Goal: Information Seeking & Learning: Learn about a topic

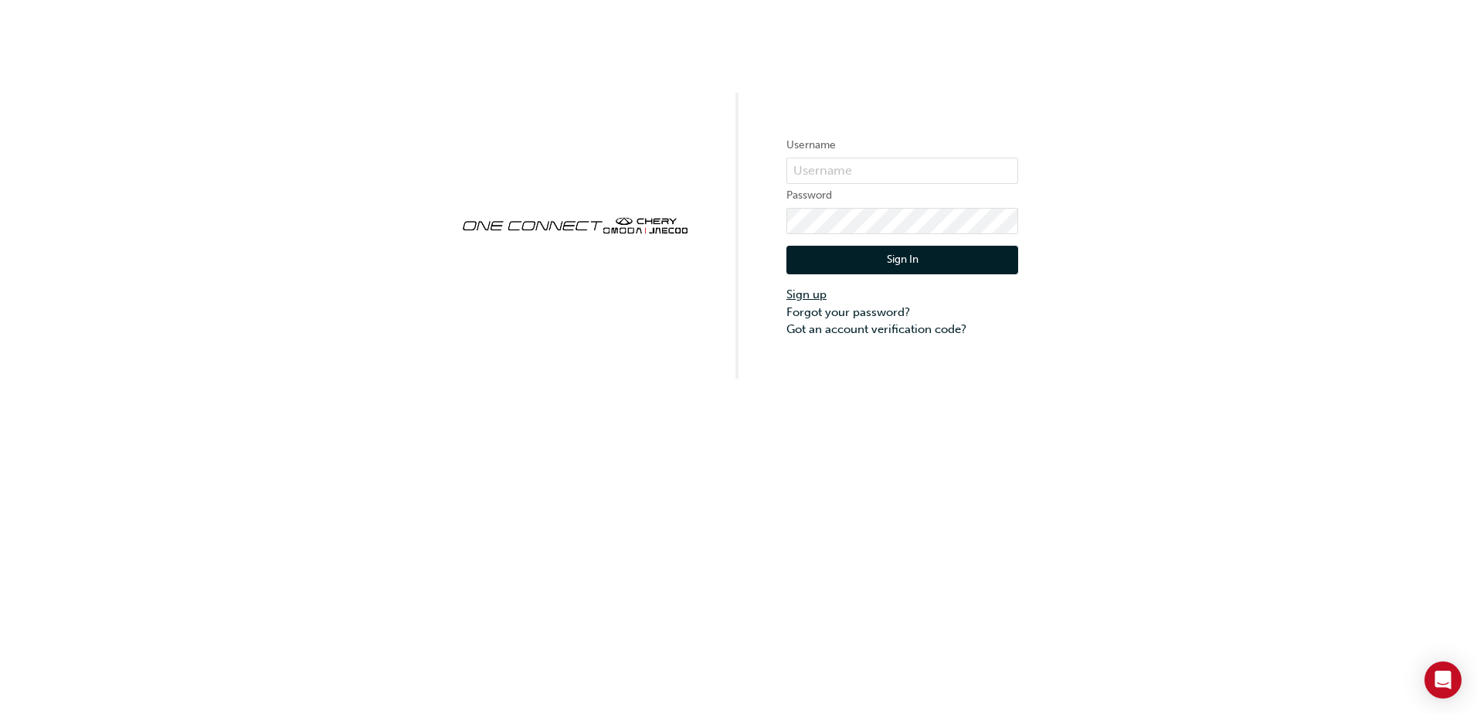
click at [804, 291] on link "Sign up" at bounding box center [902, 295] width 232 height 18
click at [819, 294] on link "Sign up" at bounding box center [902, 295] width 232 height 18
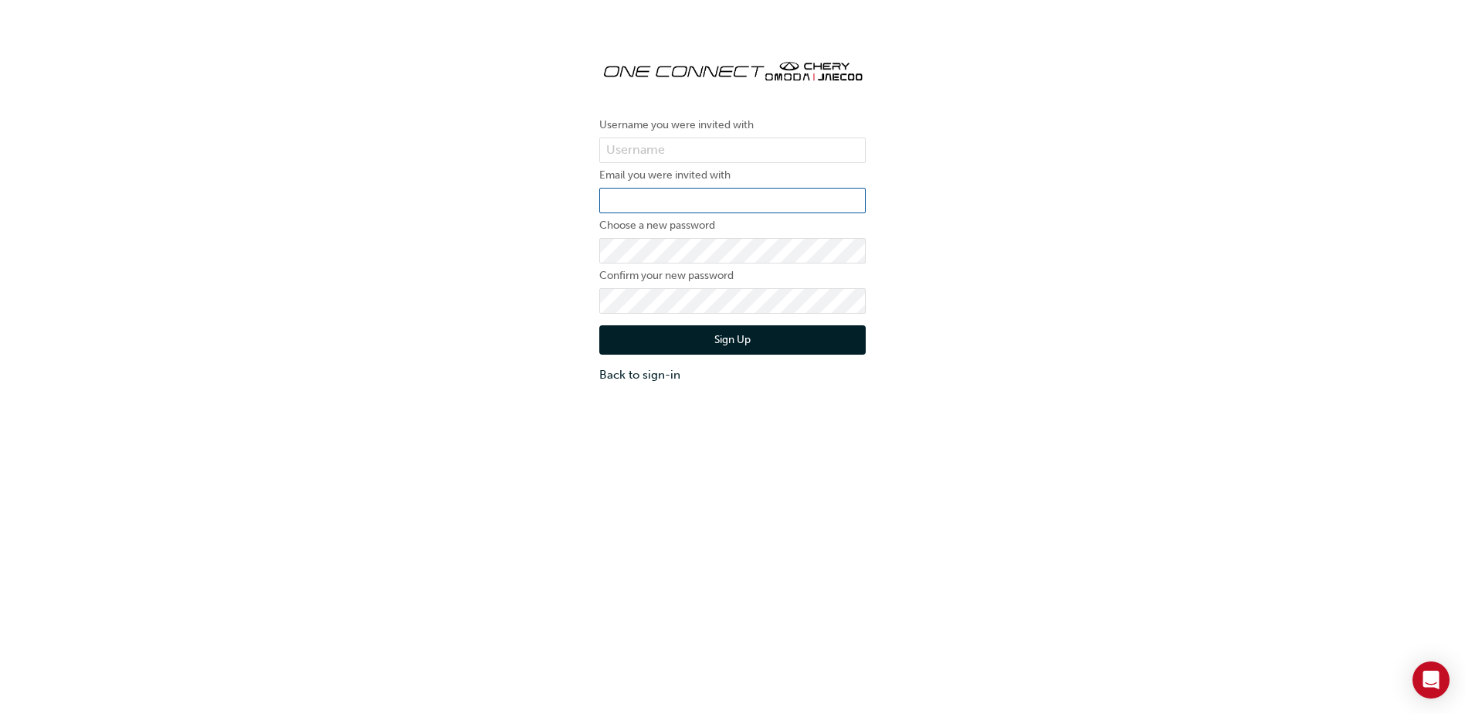
click at [654, 193] on input "email" at bounding box center [732, 201] width 266 height 26
click at [551, 368] on div "Username you were invited with Email you were invited with Choose a new passwor…" at bounding box center [732, 215] width 1465 height 360
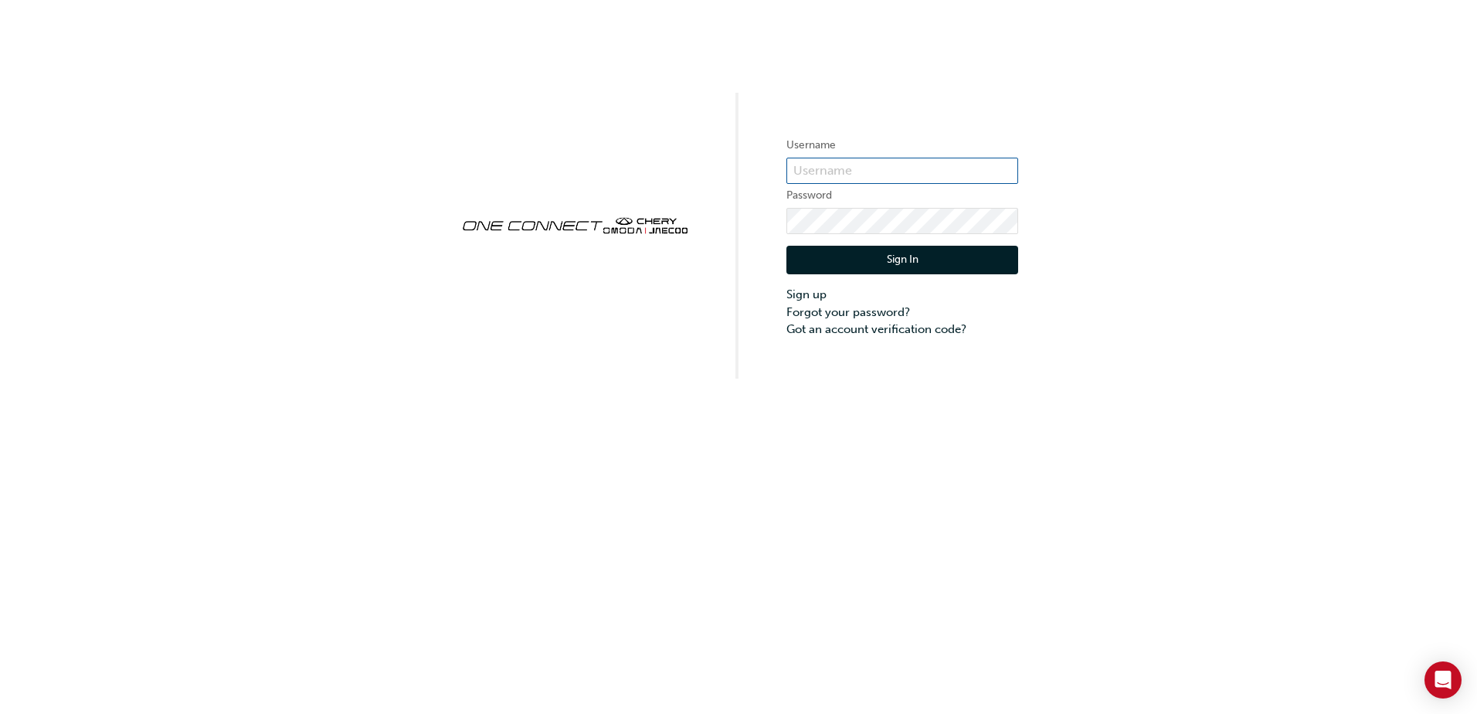
click at [812, 179] on input "text" at bounding box center [902, 171] width 232 height 26
type input "CHAU1079"
click button "Sign In" at bounding box center [902, 260] width 232 height 29
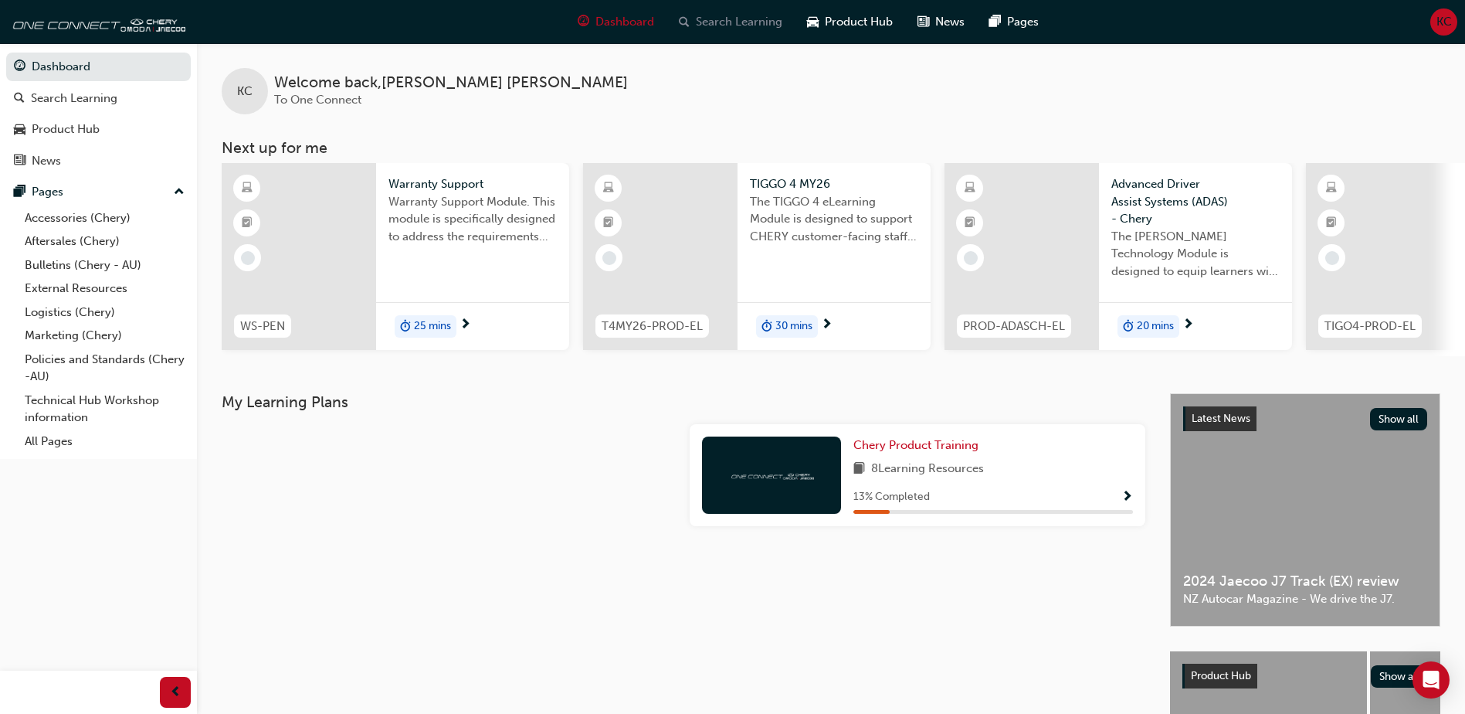
click at [738, 21] on span "Search Learning" at bounding box center [739, 22] width 86 height 18
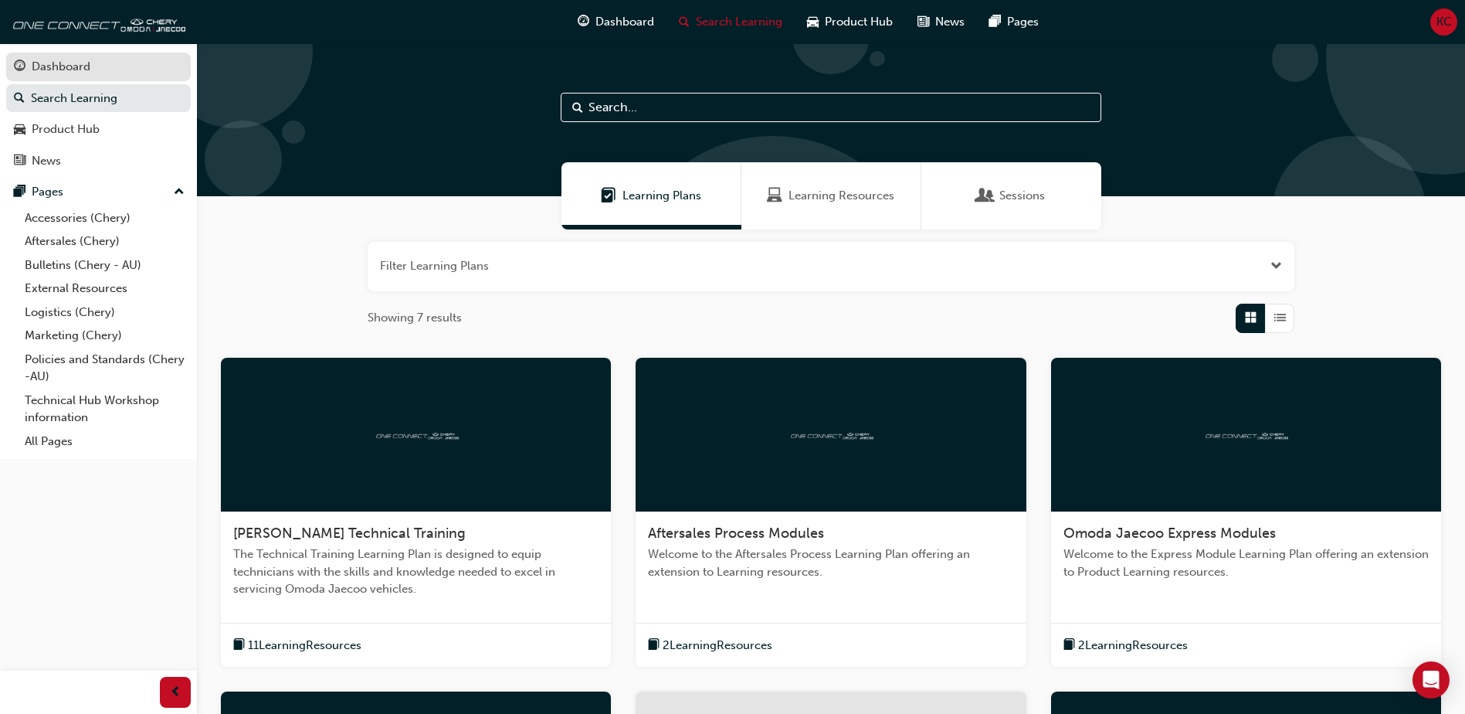
click at [37, 70] on div "Dashboard" at bounding box center [61, 67] width 59 height 18
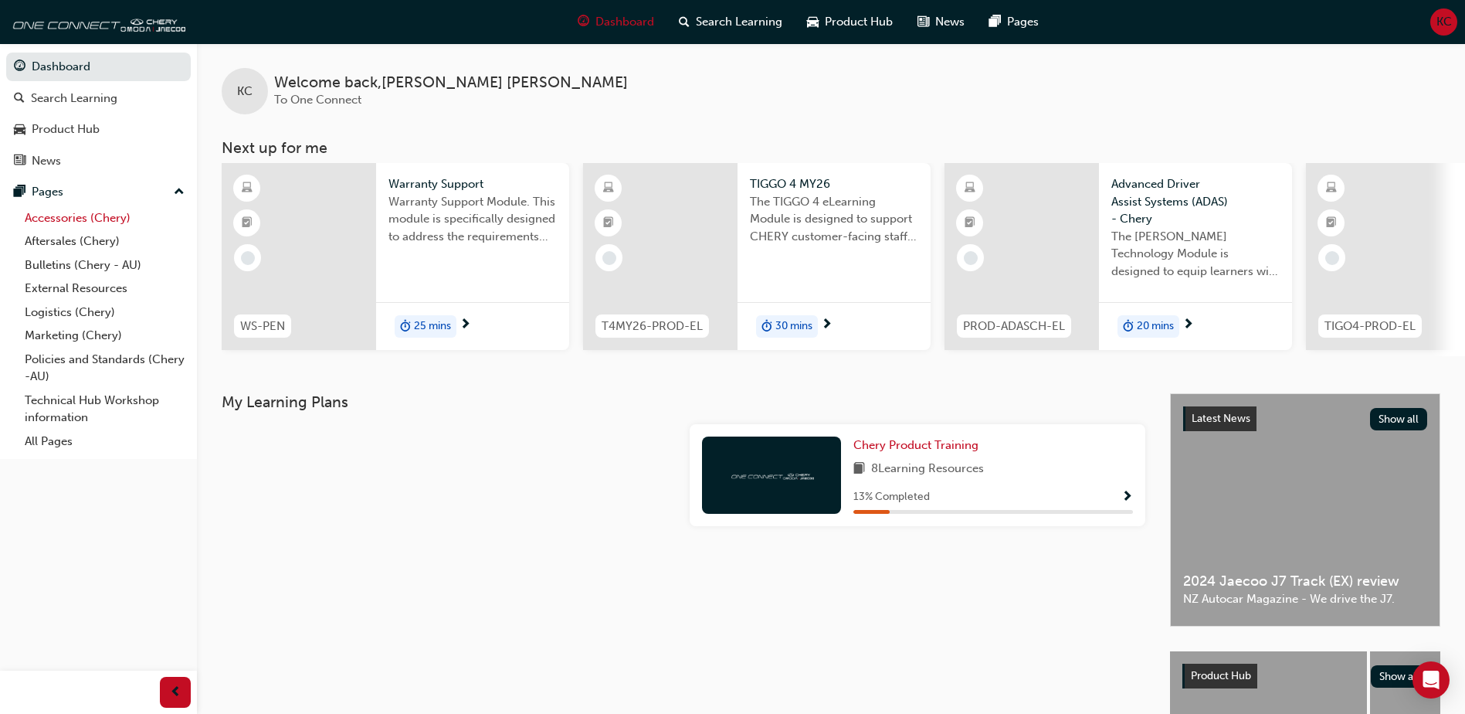
click at [89, 216] on link "Accessories (Chery)" at bounding box center [105, 218] width 172 height 24
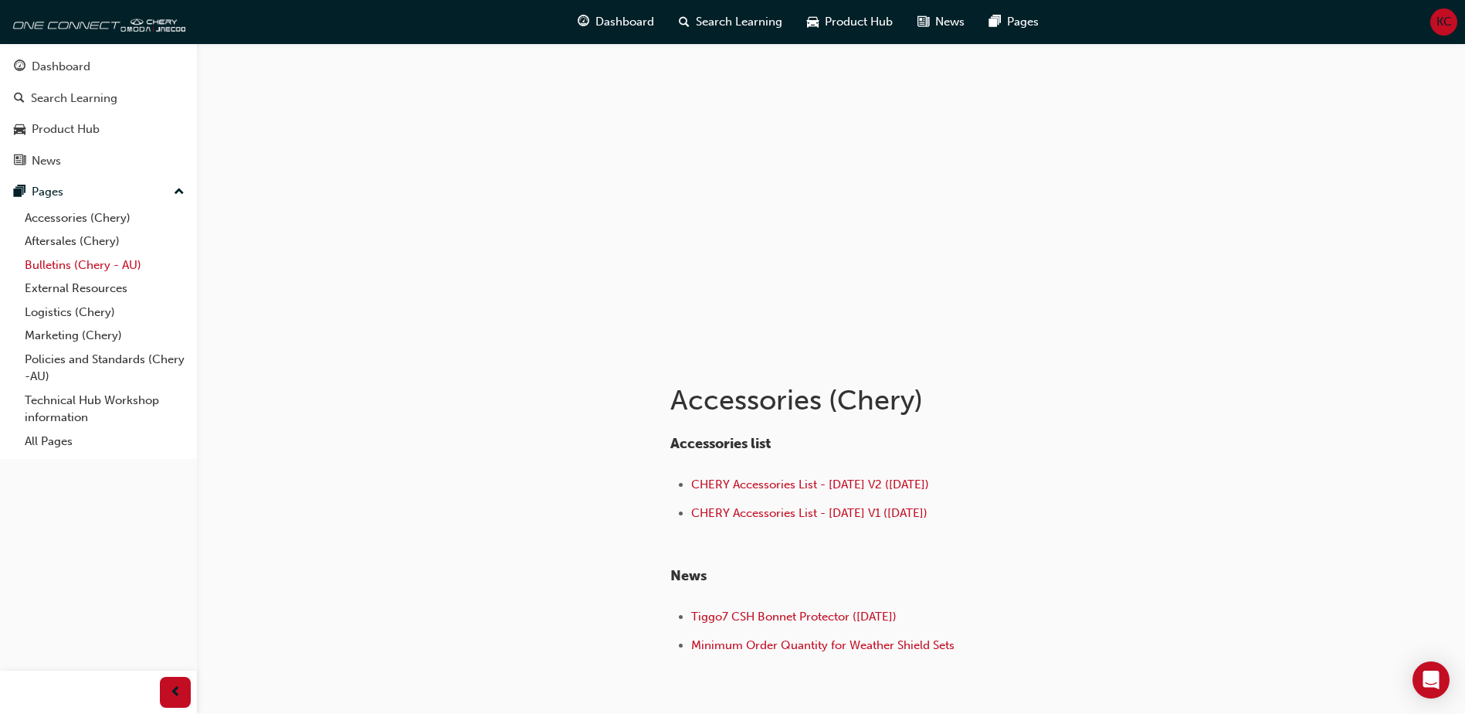
click at [46, 266] on link "Bulletins (Chery - AU)" at bounding box center [105, 265] width 172 height 24
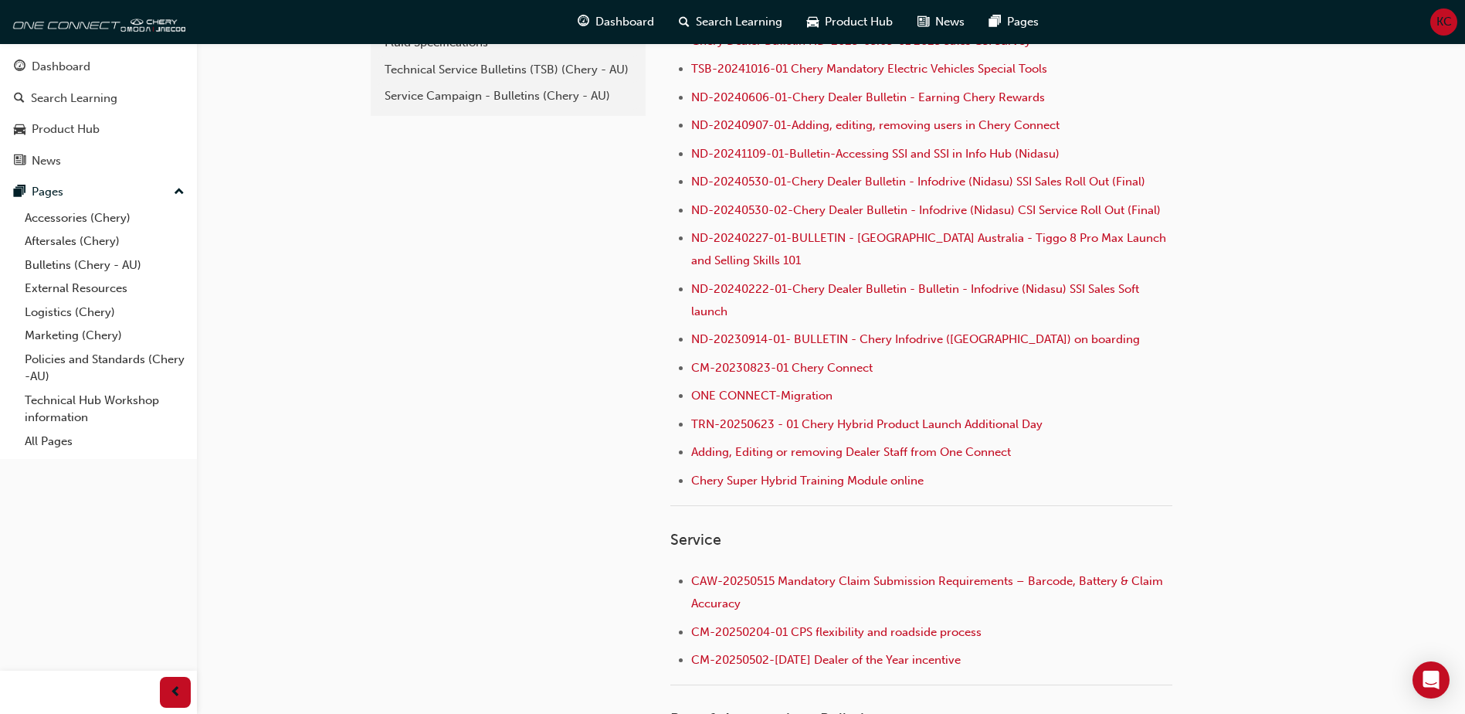
scroll to position [463, 0]
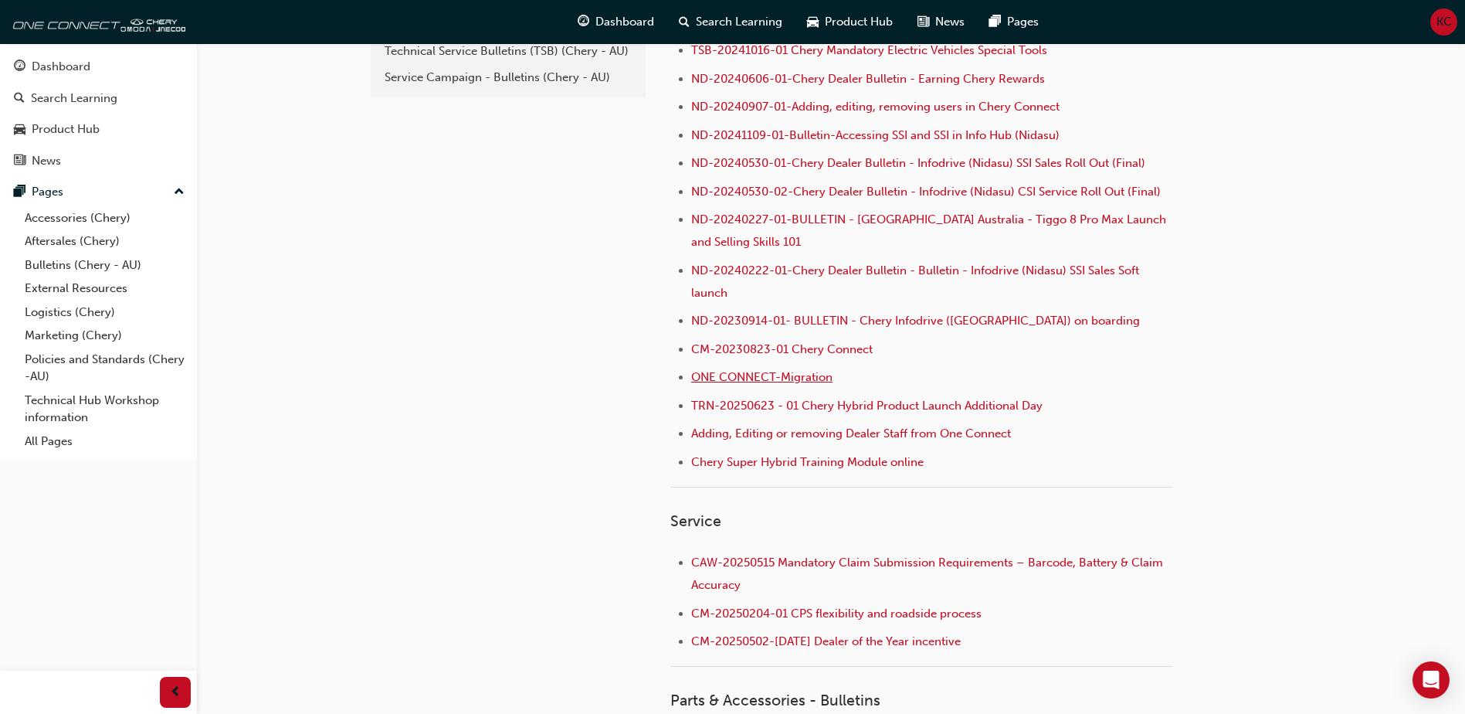
click at [750, 379] on span "ONE CONNECT-Migration" at bounding box center [761, 377] width 141 height 14
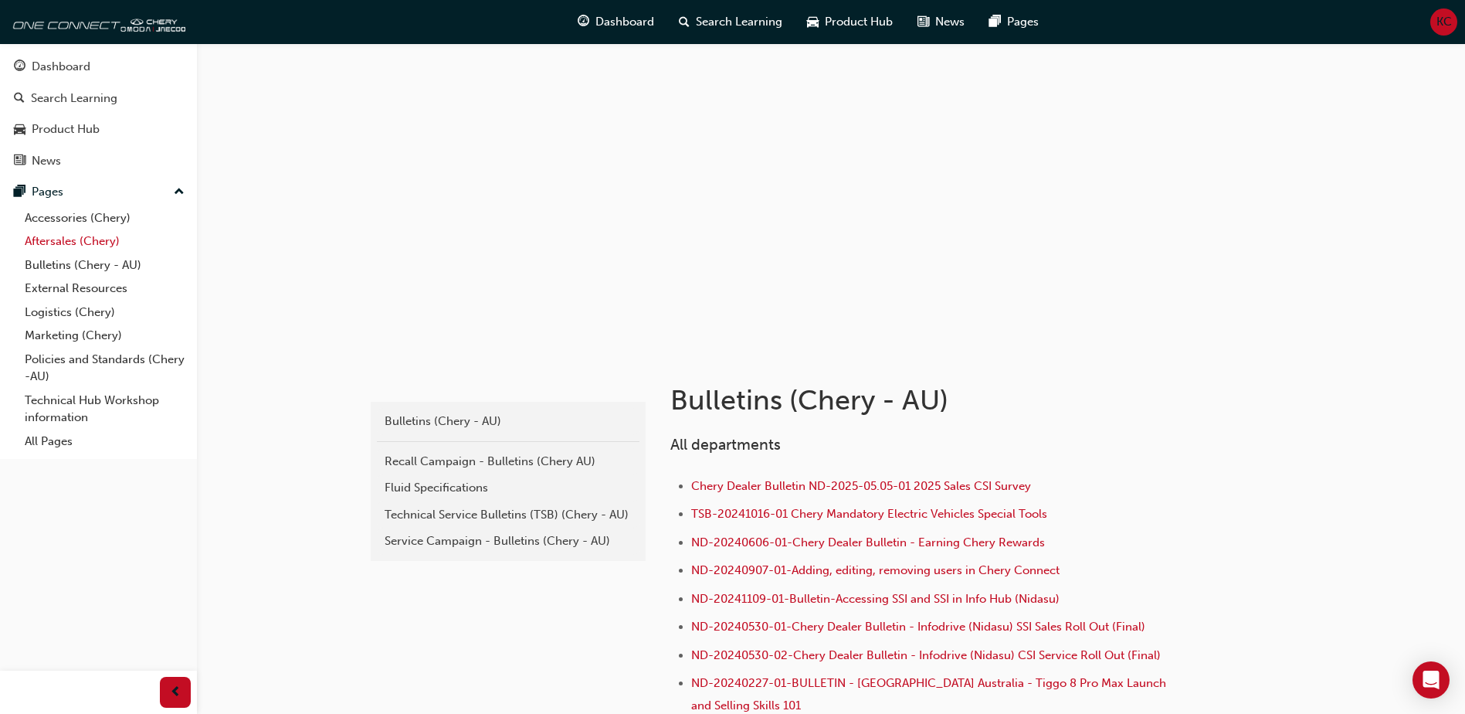
click at [63, 239] on link "Aftersales (Chery)" at bounding box center [105, 241] width 172 height 24
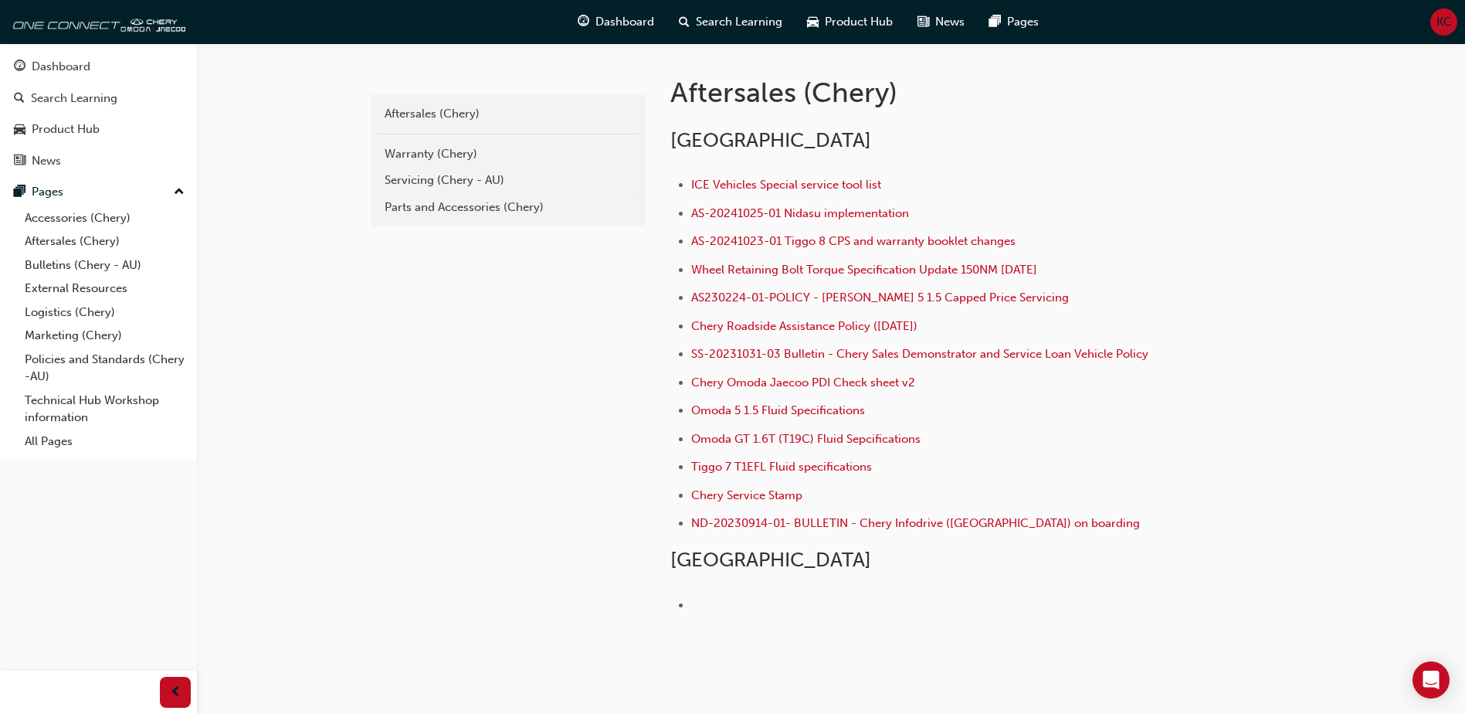
scroll to position [309, 0]
click at [430, 151] on div "Warranty (Chery)" at bounding box center [508, 153] width 247 height 18
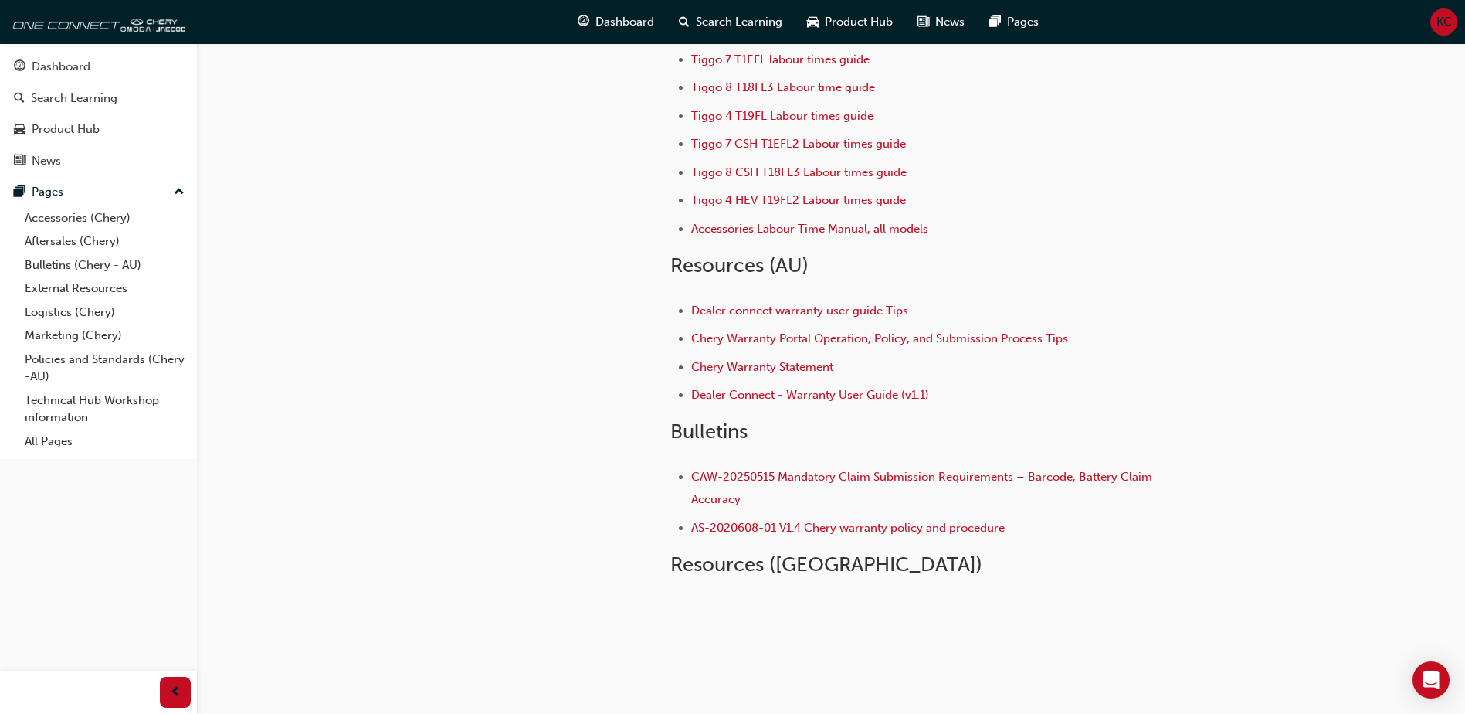
scroll to position [222, 0]
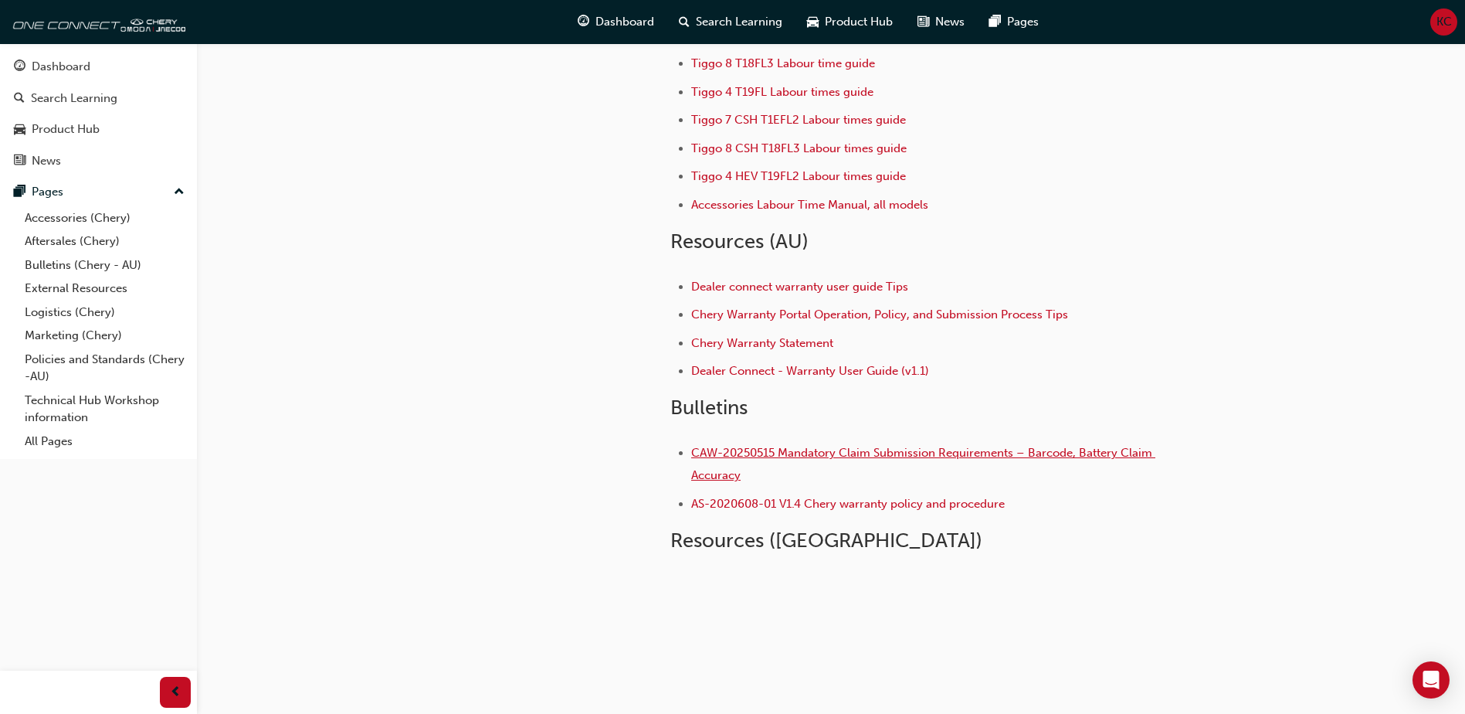
click at [778, 450] on span "CAW-20250515 Mandatory Claim Submission Requirements – Barcode, Battery Claim A…" at bounding box center [923, 464] width 464 height 36
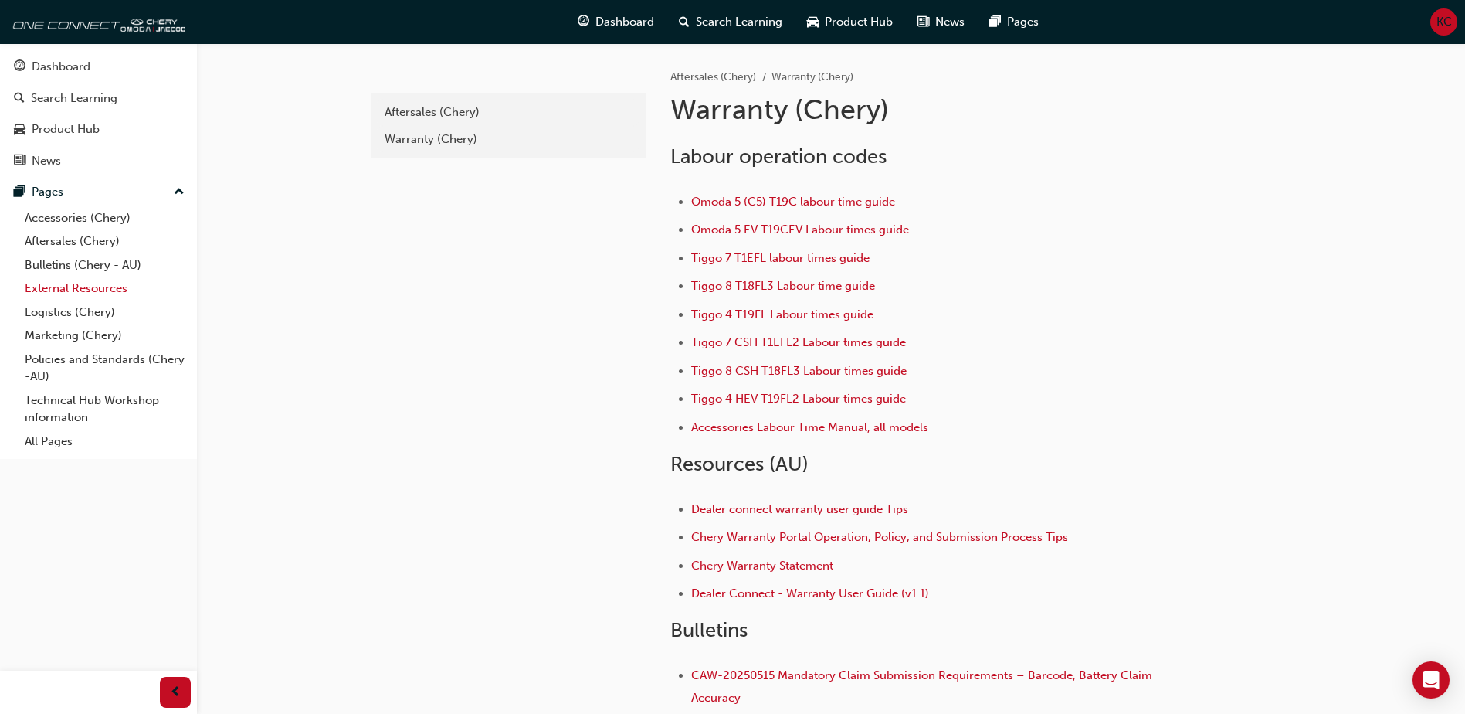
click at [65, 285] on link "External Resources" at bounding box center [105, 288] width 172 height 24
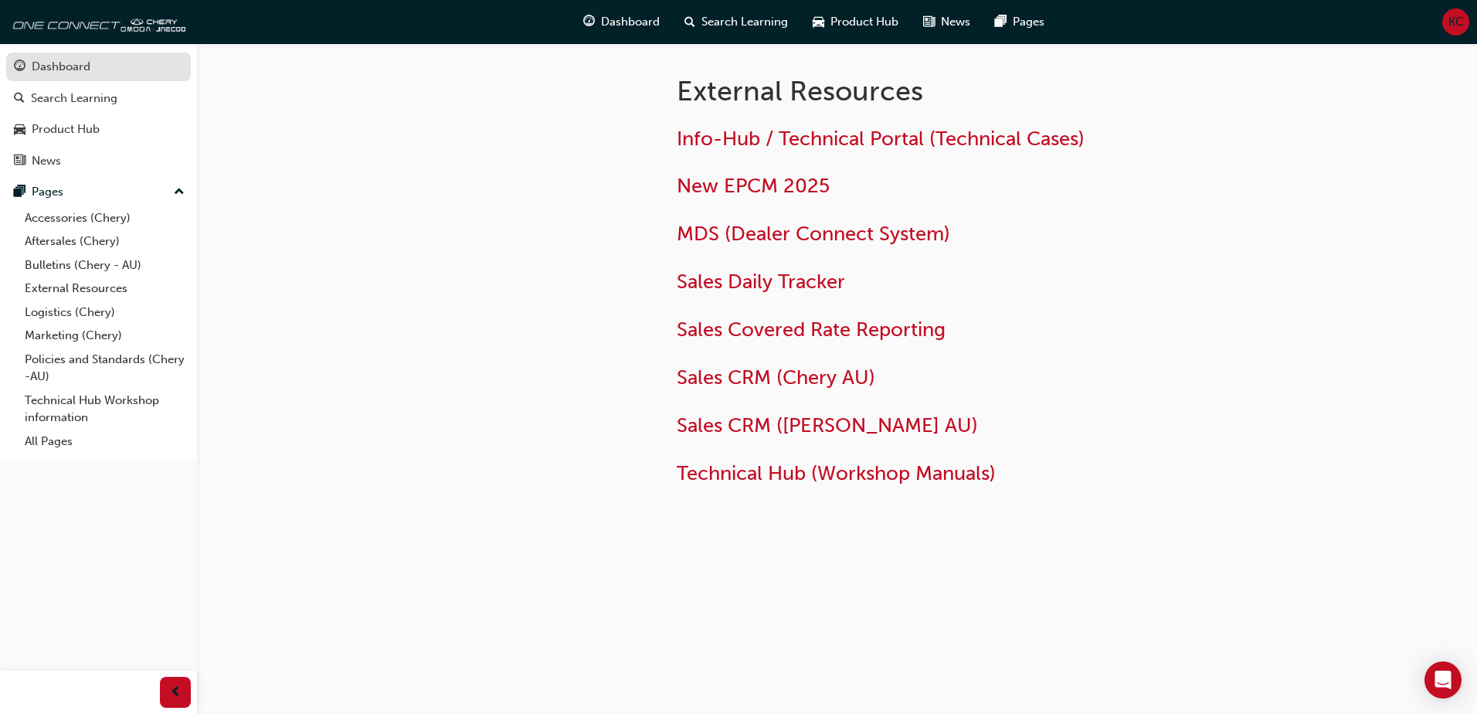
click at [43, 61] on div "Dashboard" at bounding box center [61, 67] width 59 height 18
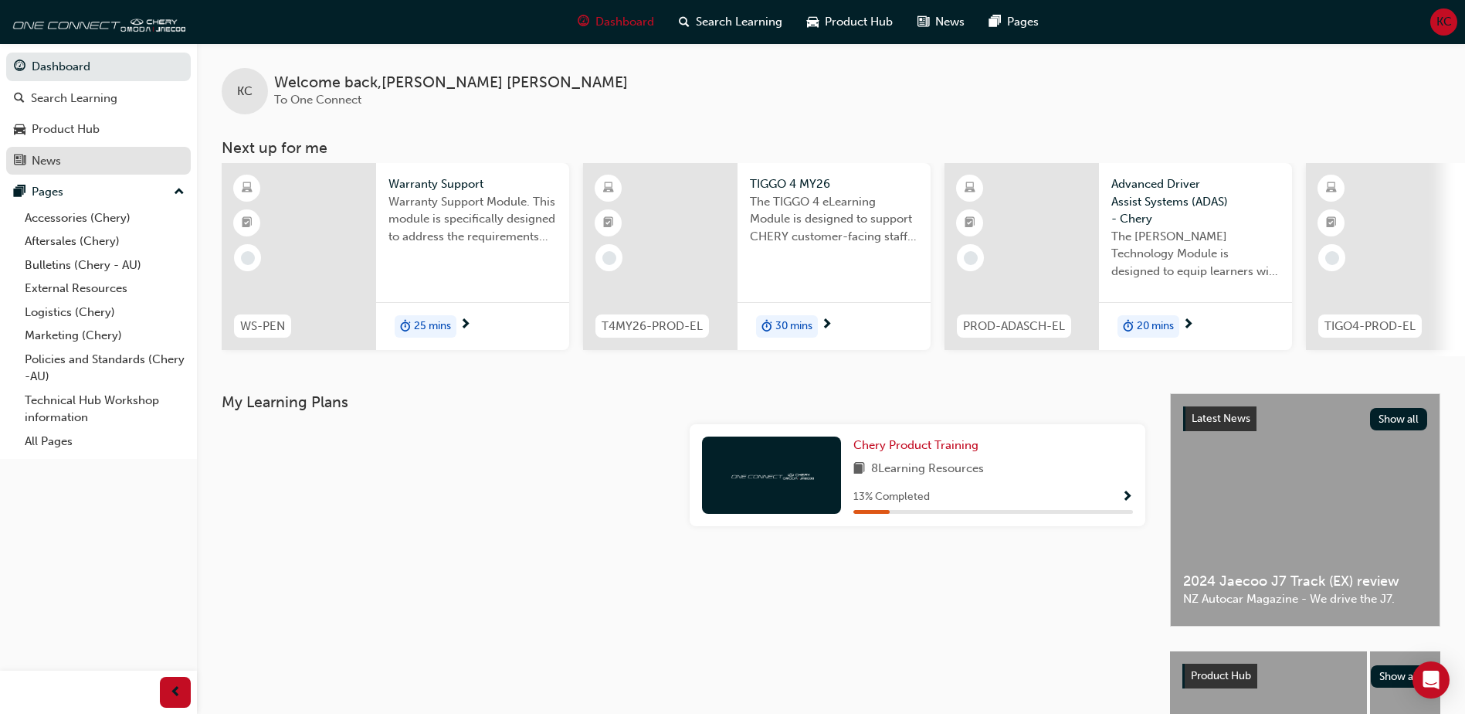
click at [35, 156] on div "News" at bounding box center [46, 161] width 29 height 18
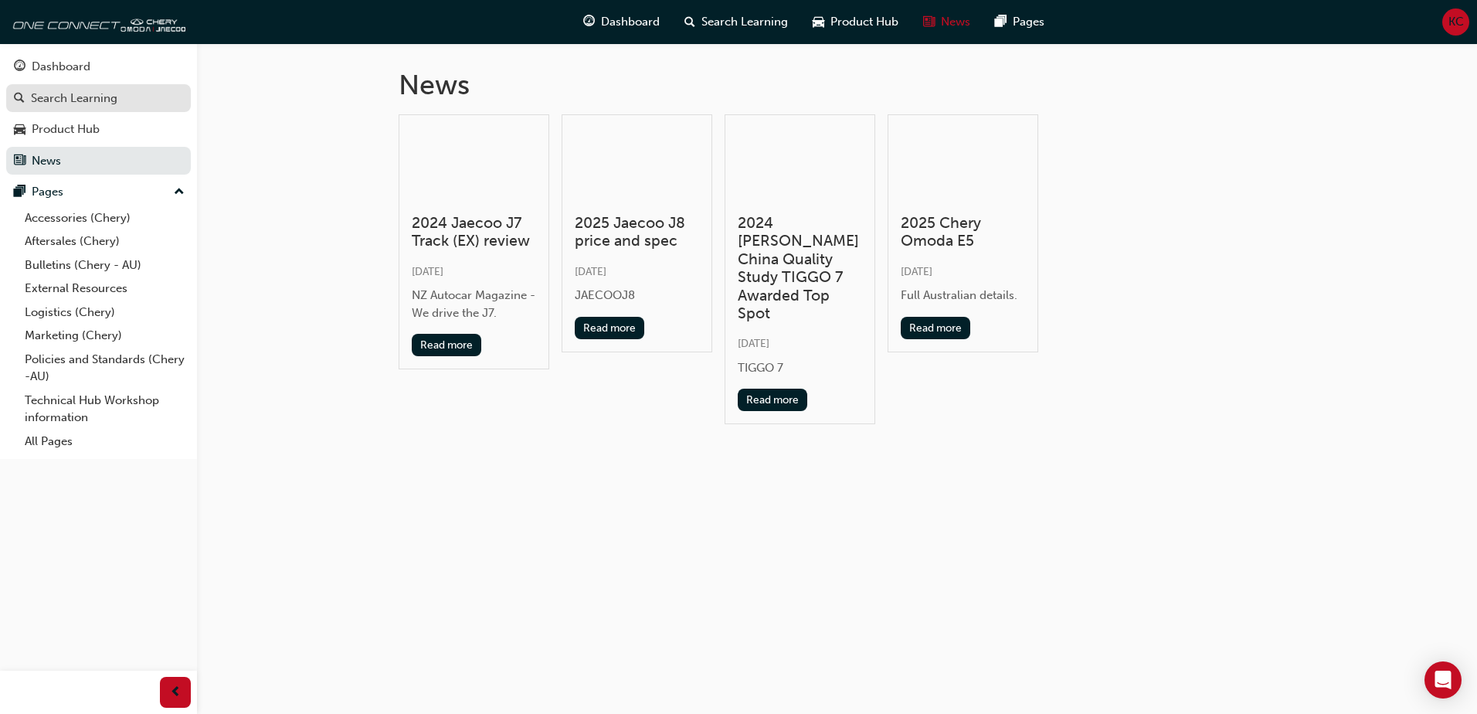
click at [75, 103] on div "Search Learning" at bounding box center [74, 99] width 86 height 18
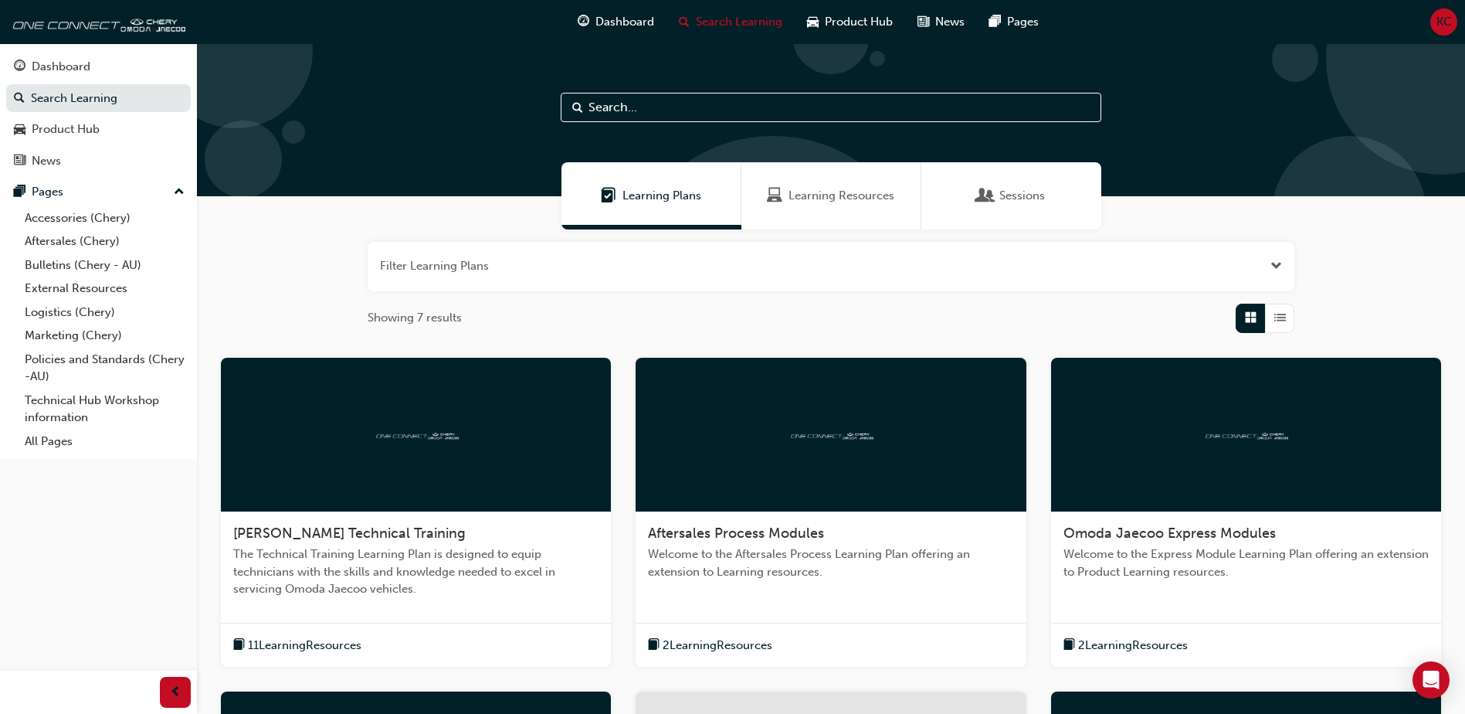
click at [595, 102] on input "text" at bounding box center [831, 107] width 541 height 29
type input "one connect"
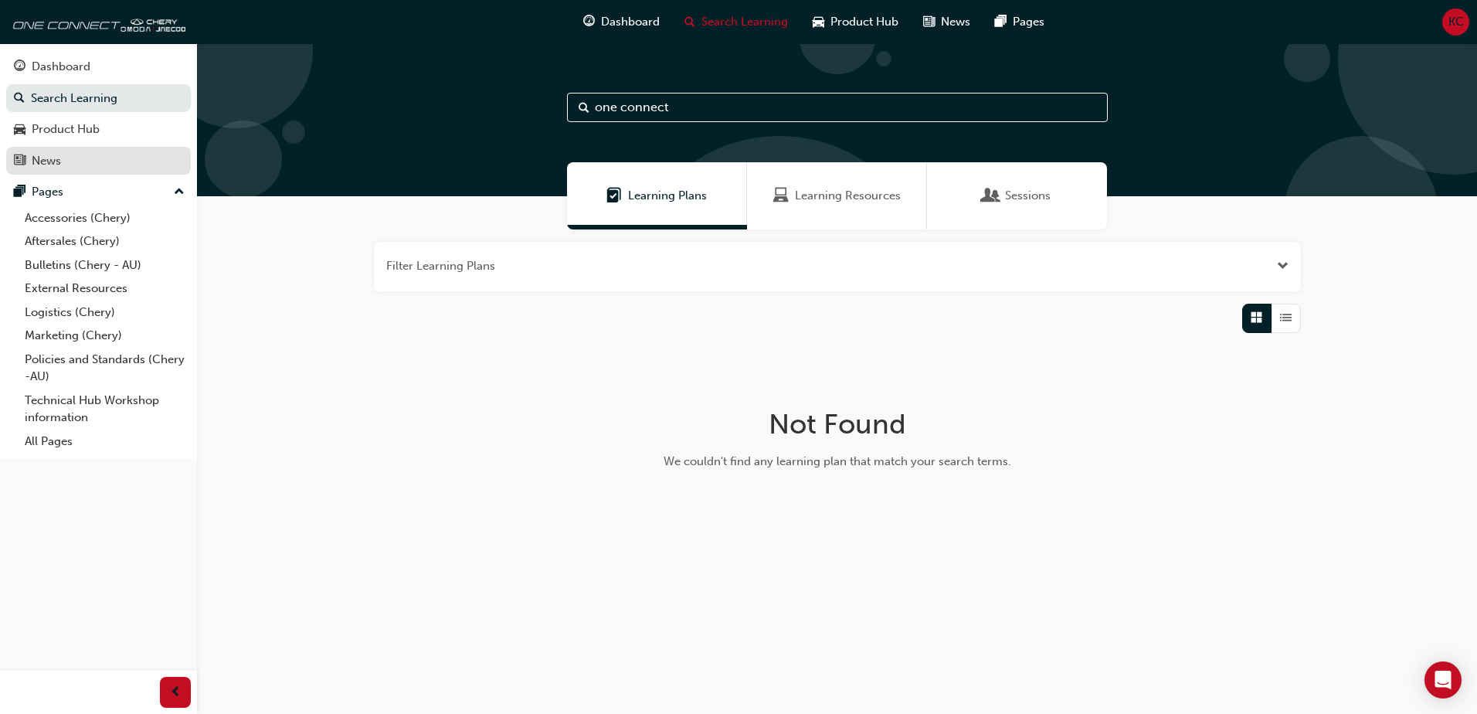
click at [48, 164] on div "News" at bounding box center [46, 161] width 29 height 18
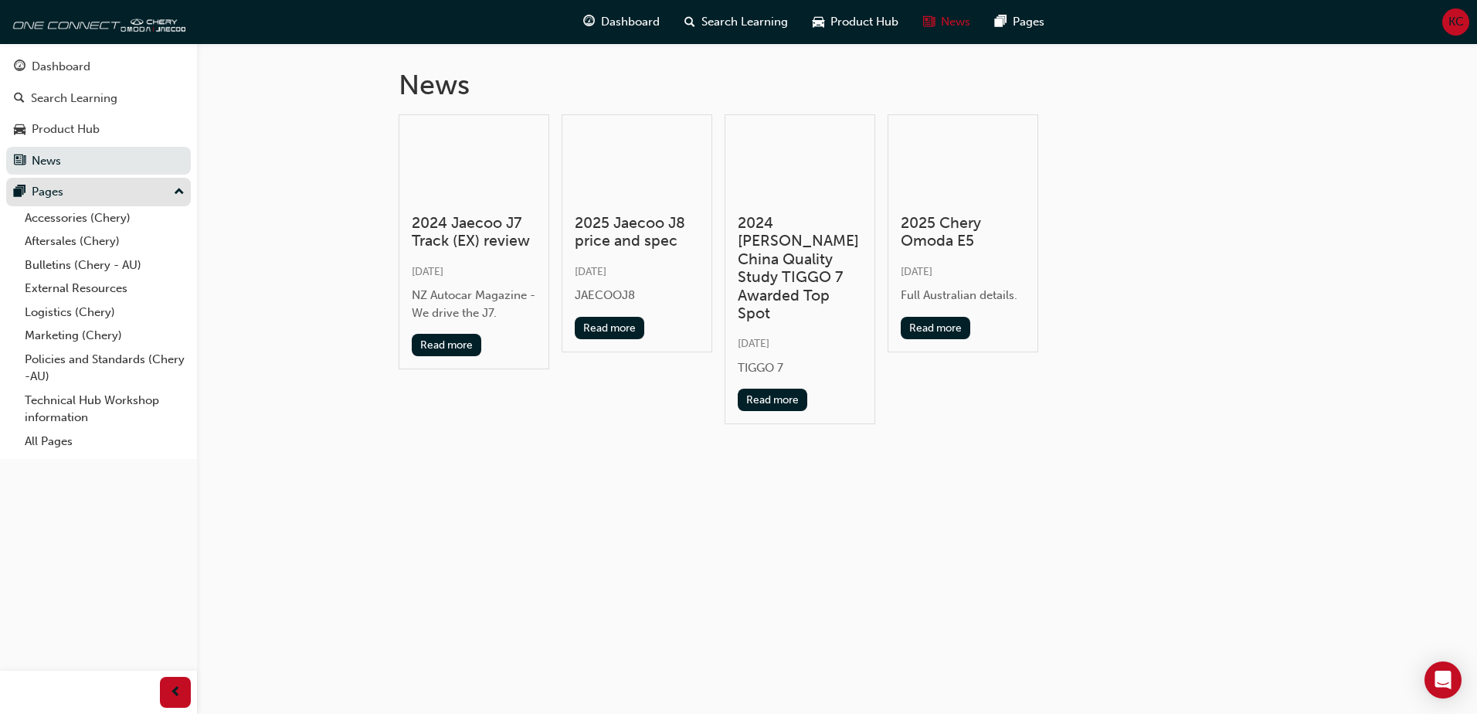
click at [49, 195] on div "Pages" at bounding box center [48, 192] width 32 height 18
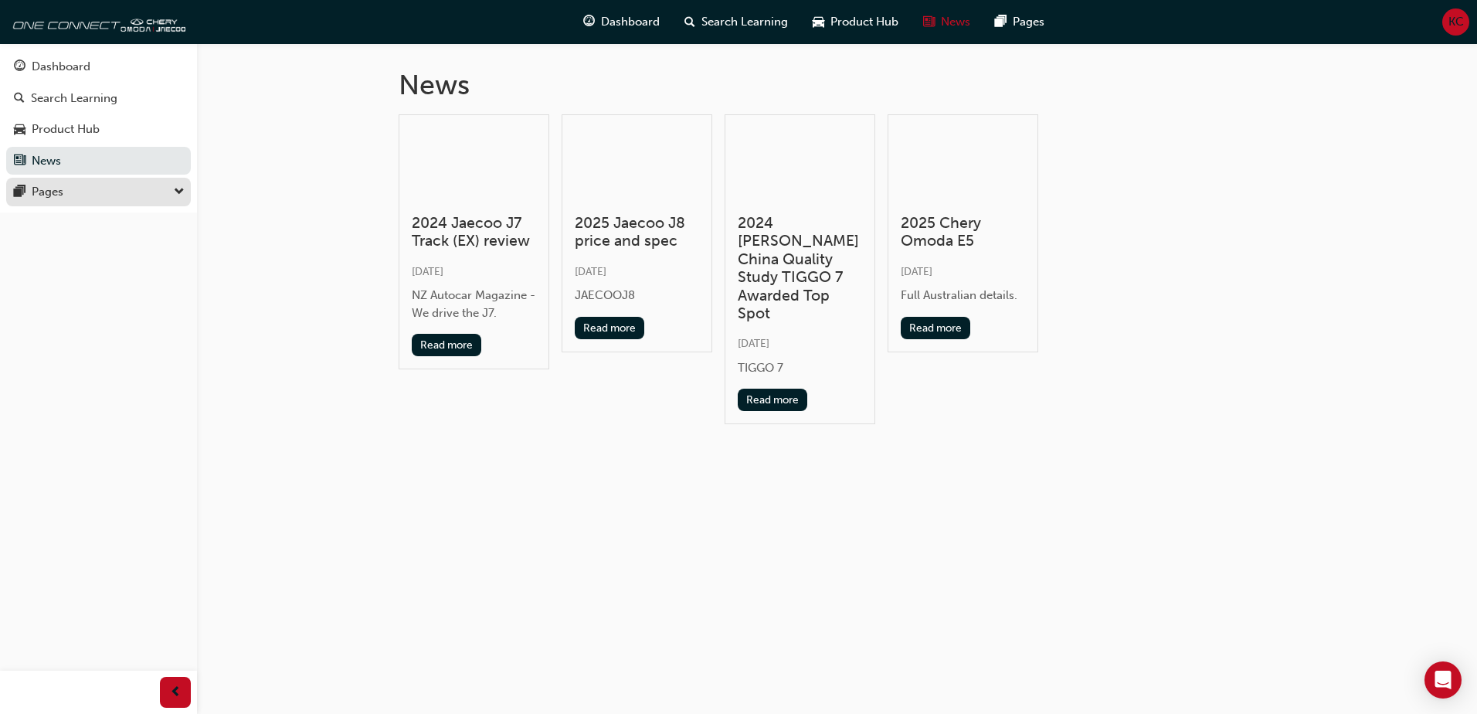
click at [172, 192] on div "Pages" at bounding box center [98, 191] width 169 height 19
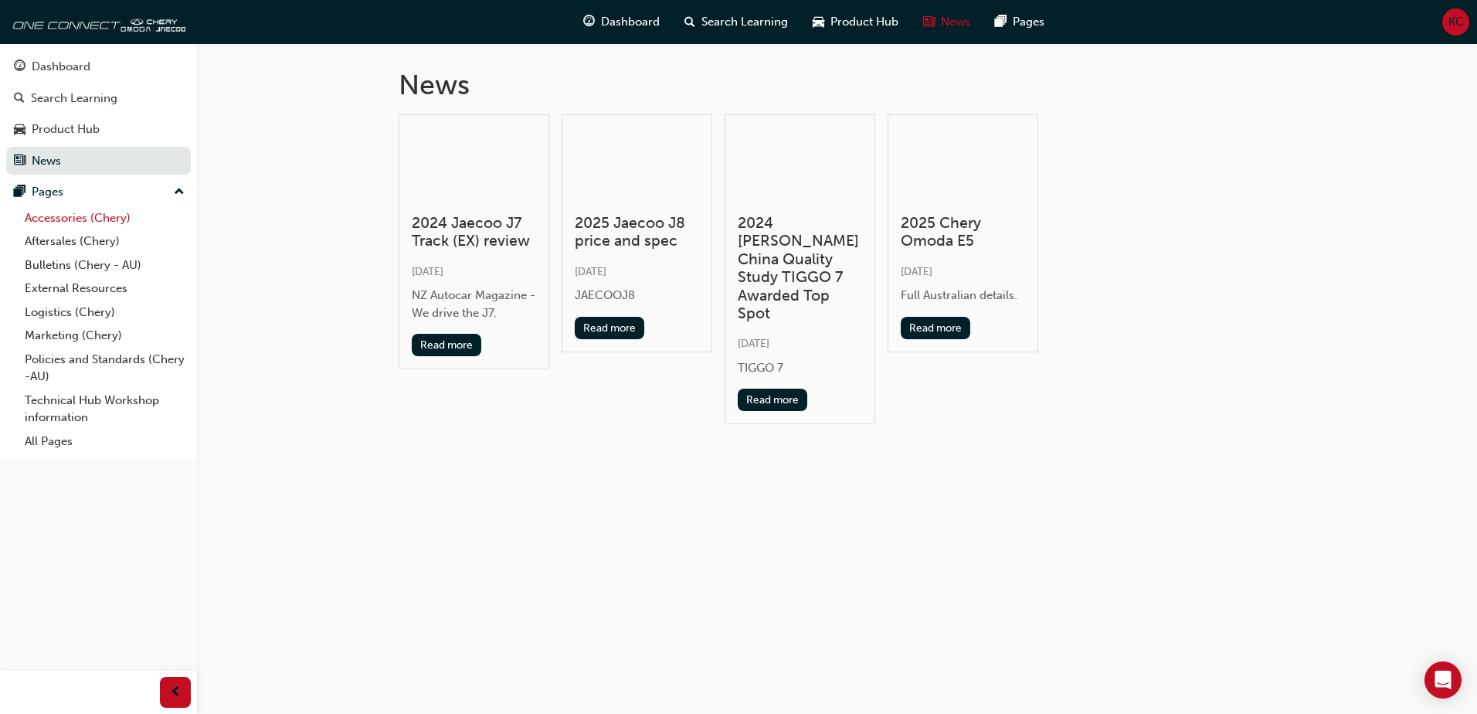
click at [93, 219] on link "Accessories (Chery)" at bounding box center [105, 218] width 172 height 24
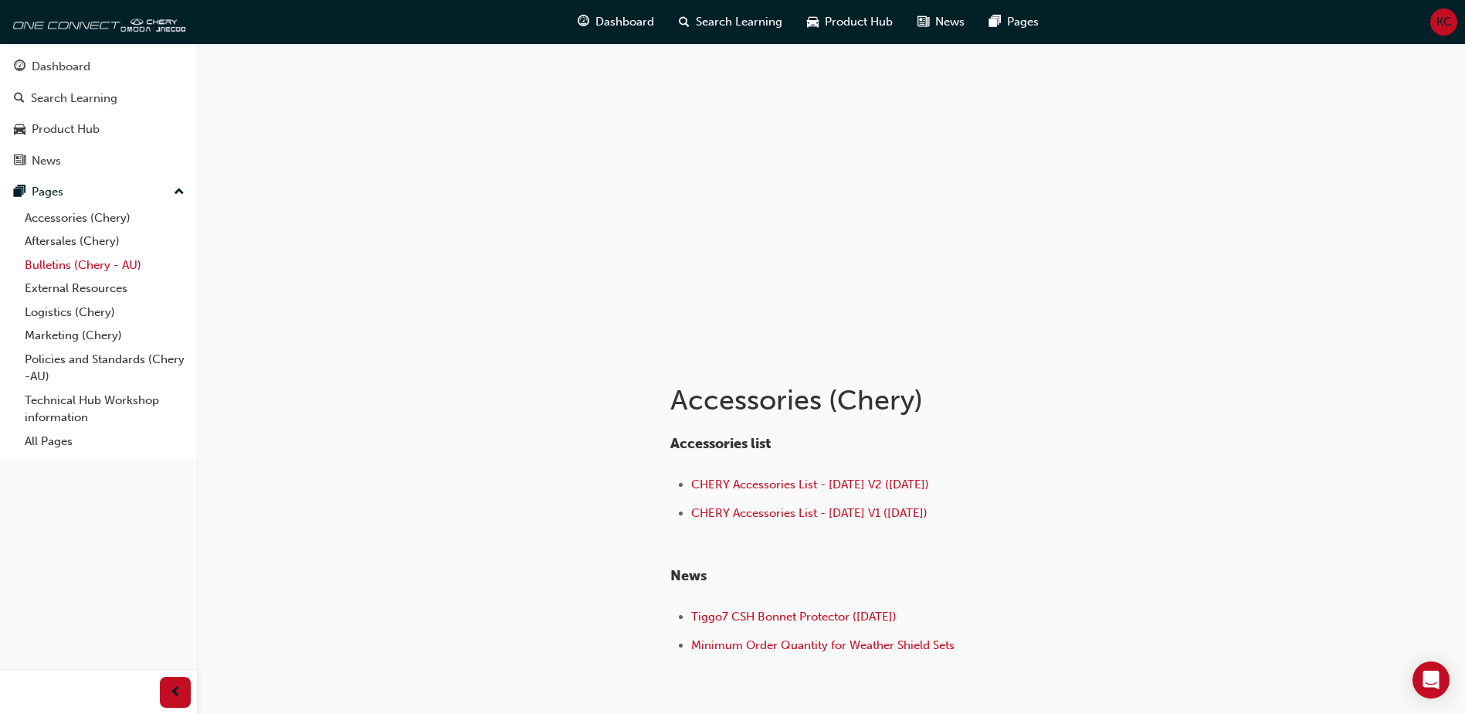
click at [59, 262] on link "Bulletins (Chery - AU)" at bounding box center [105, 265] width 172 height 24
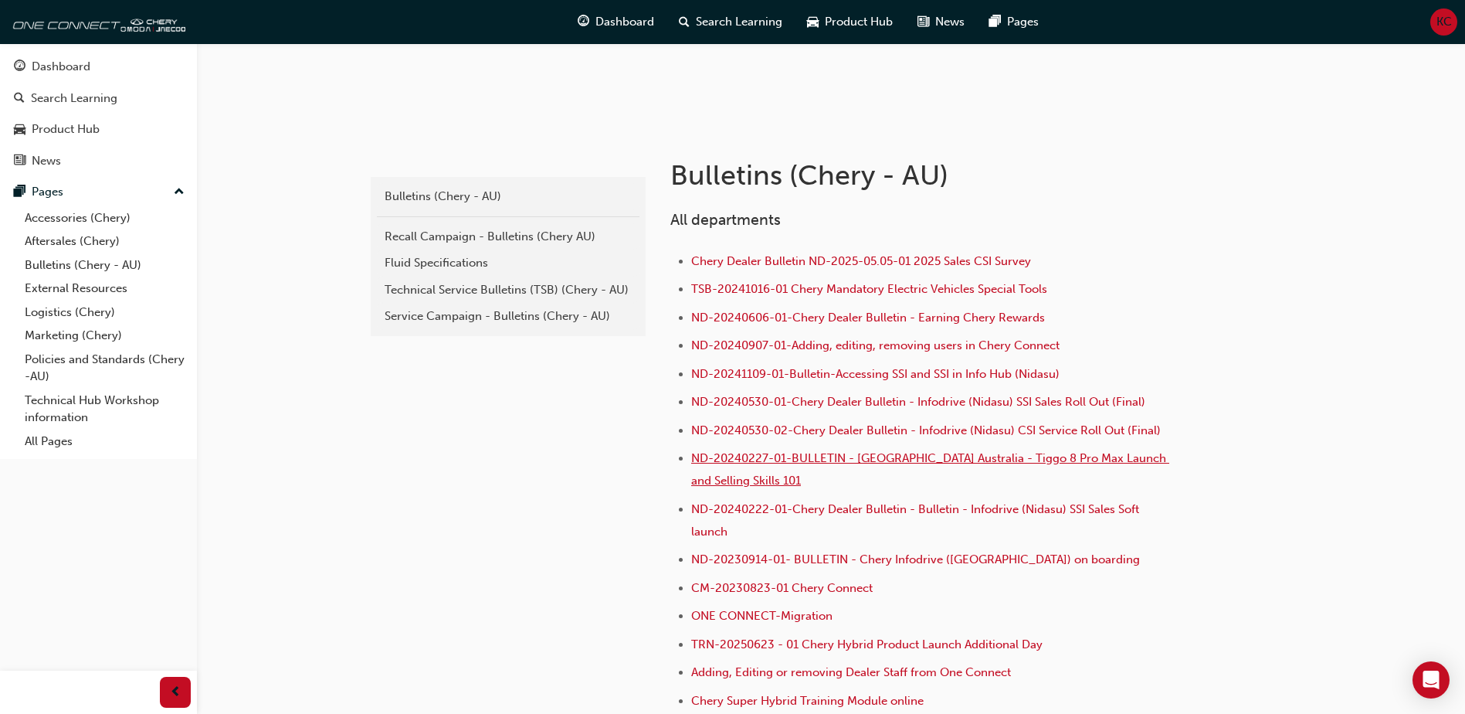
scroll to position [309, 0]
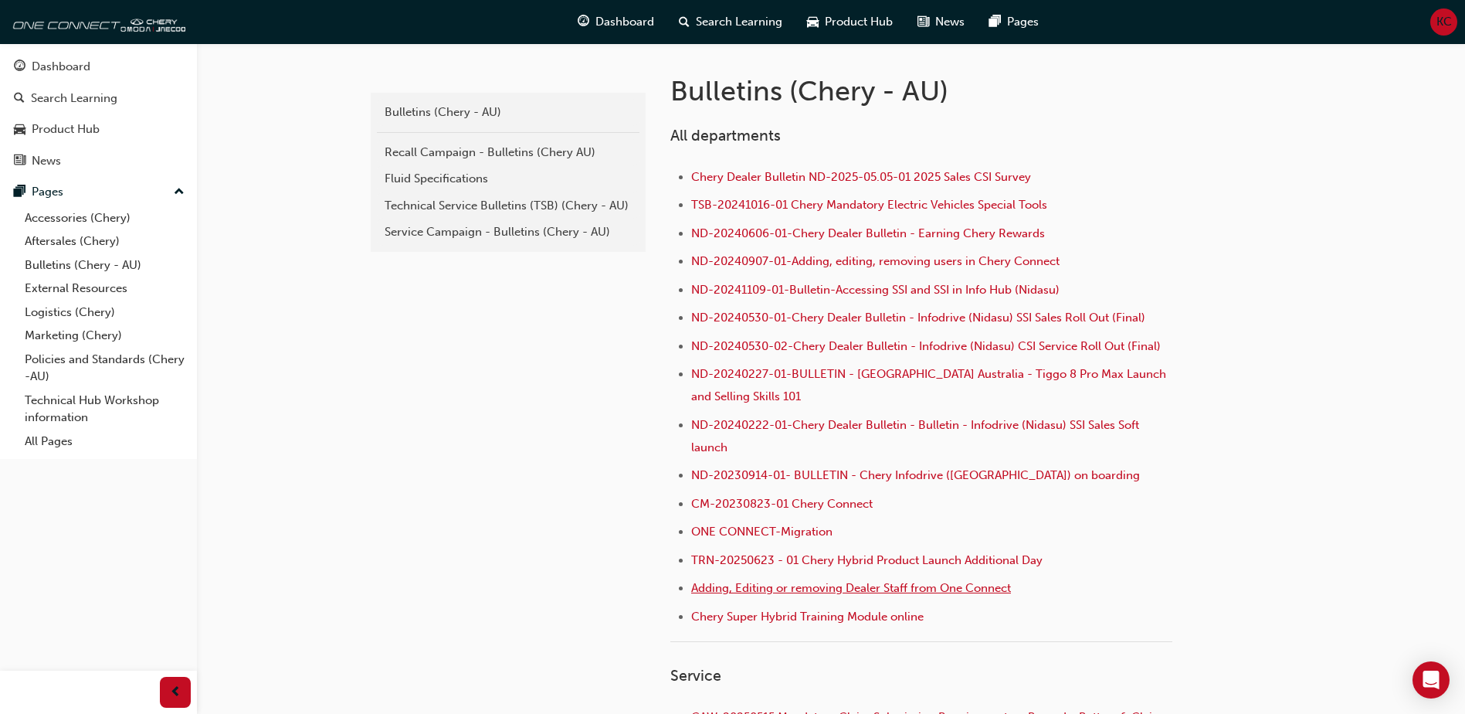
click at [920, 585] on span "Adding, Editing or removing Dealer Staff from One Connect" at bounding box center [851, 588] width 320 height 14
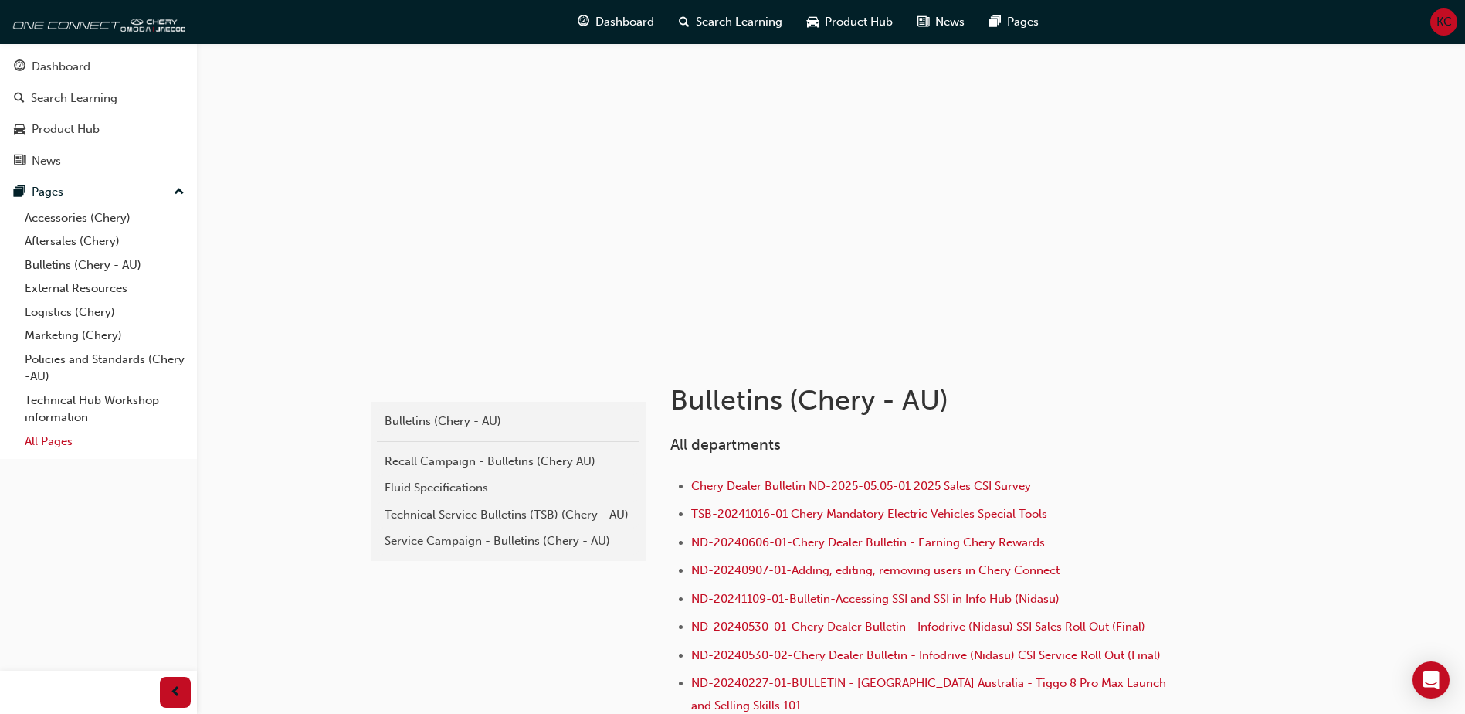
click at [53, 441] on link "All Pages" at bounding box center [105, 441] width 172 height 24
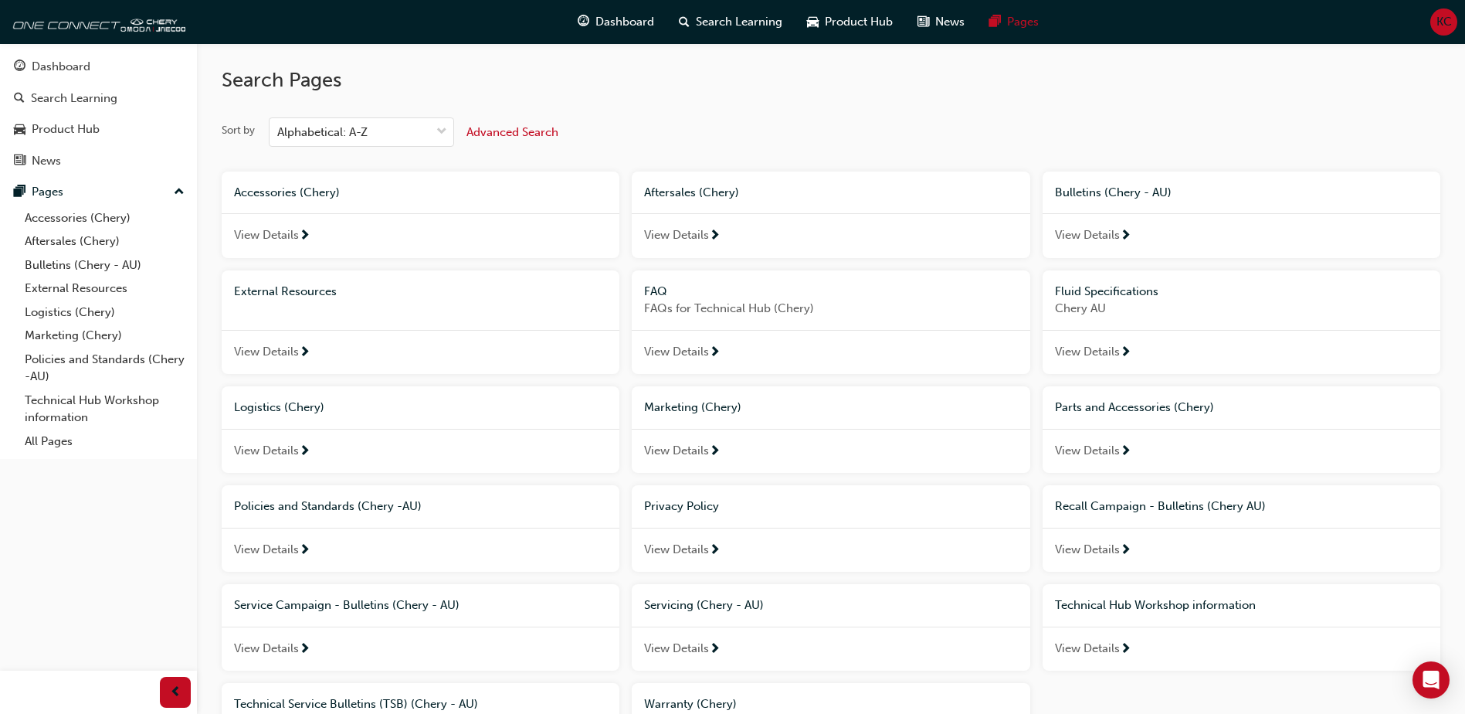
scroll to position [156, 0]
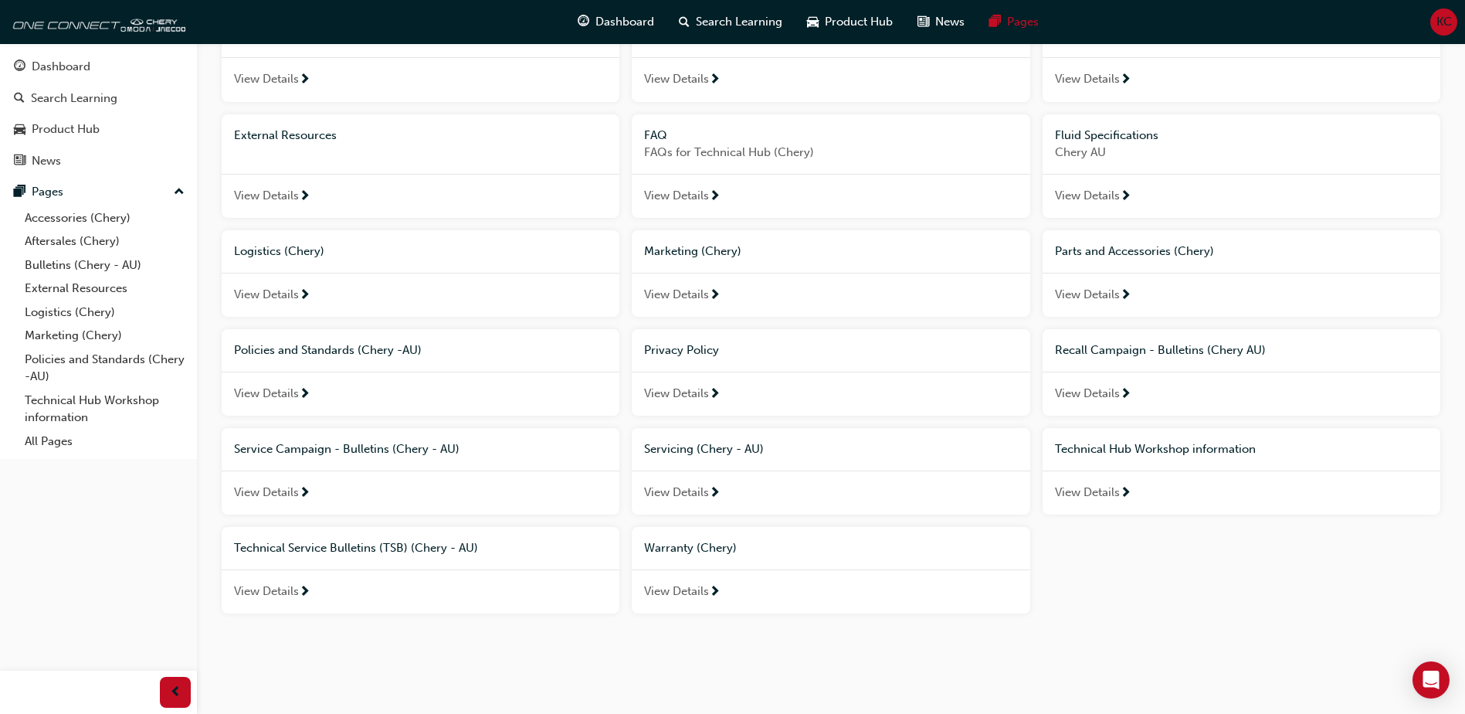
click at [702, 586] on span "View Details" at bounding box center [676, 591] width 65 height 18
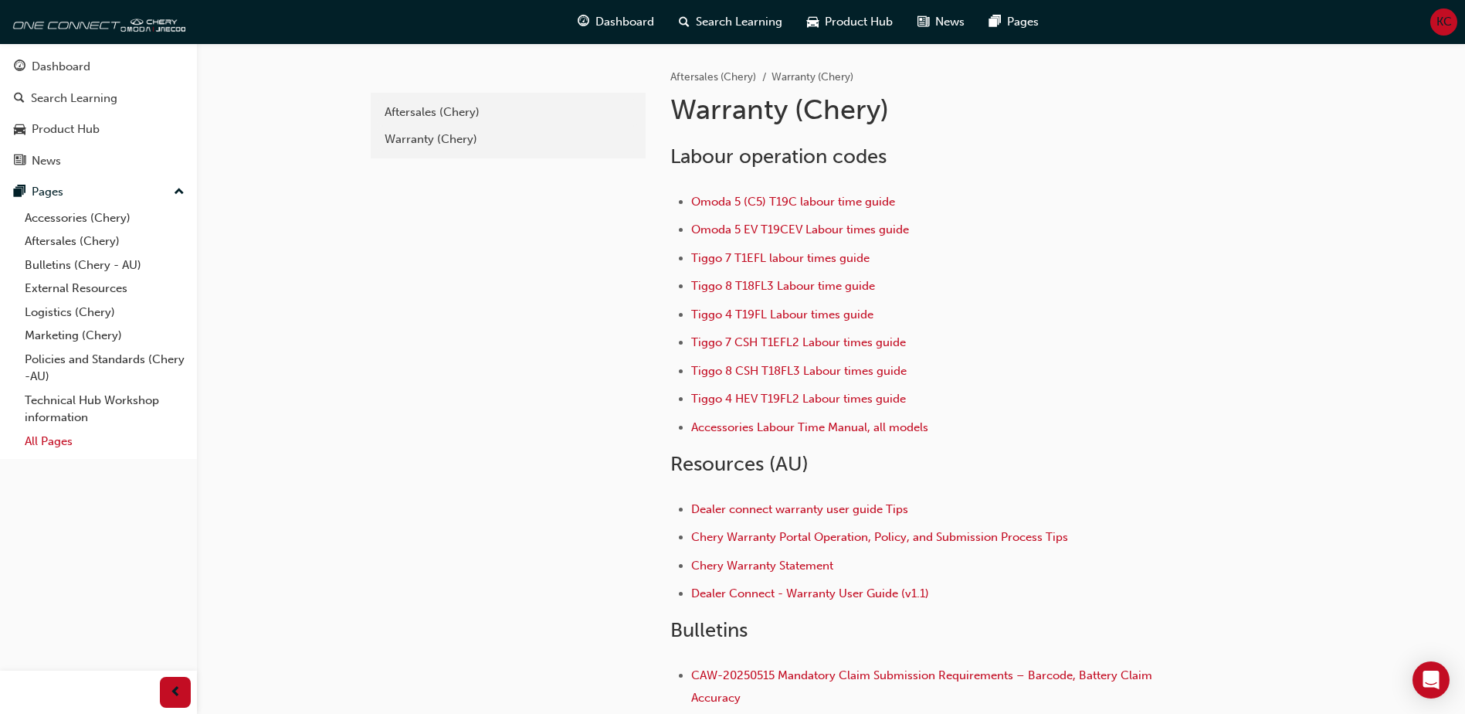
click at [39, 438] on link "All Pages" at bounding box center [105, 441] width 172 height 24
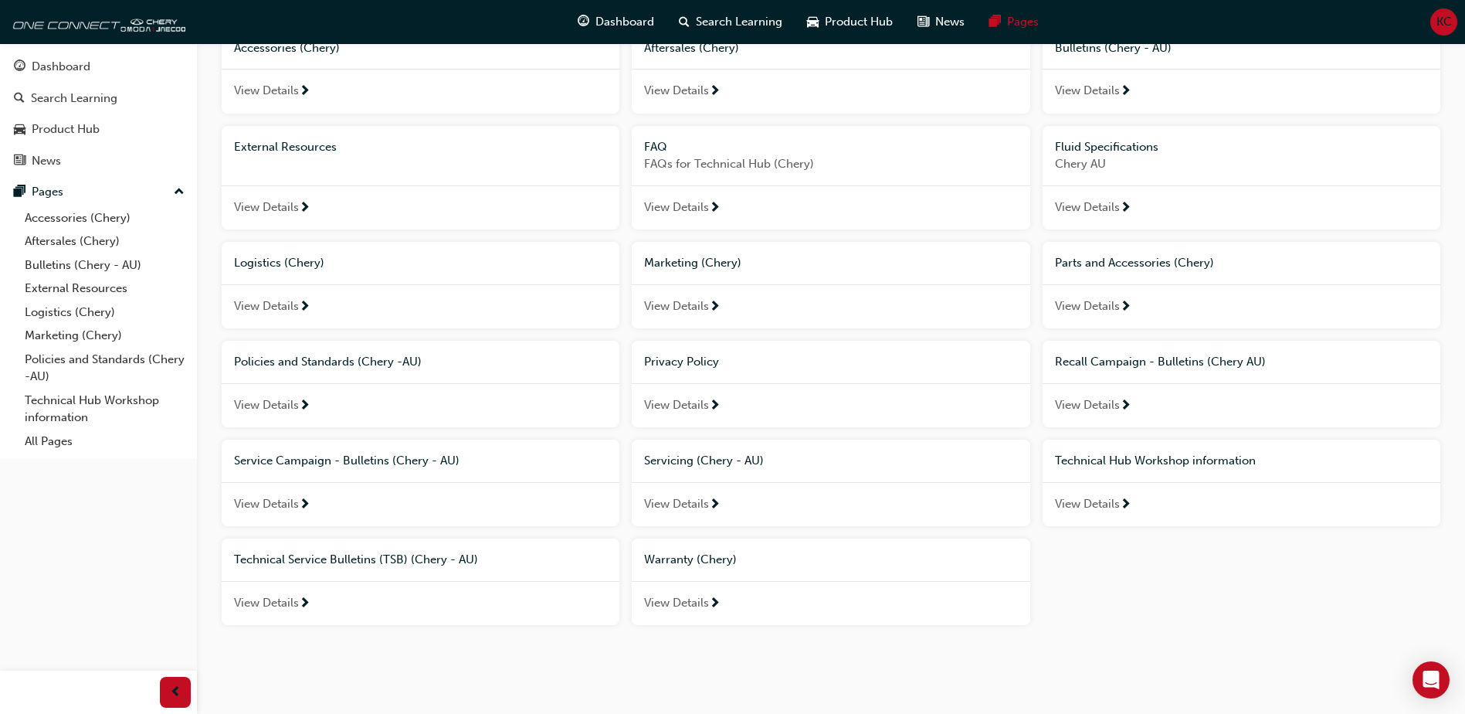
scroll to position [156, 0]
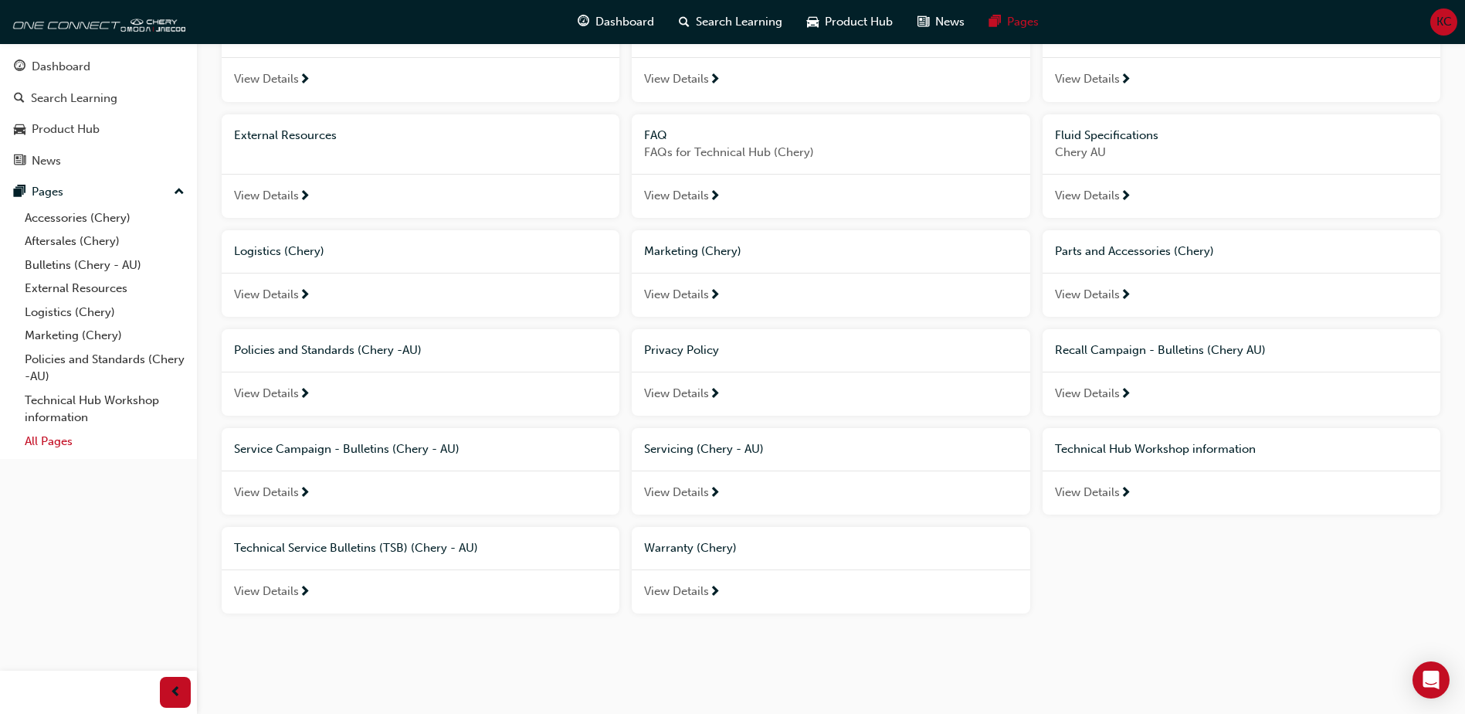
click at [39, 449] on link "All Pages" at bounding box center [105, 441] width 172 height 24
